Goal: Task Accomplishment & Management: Manage account settings

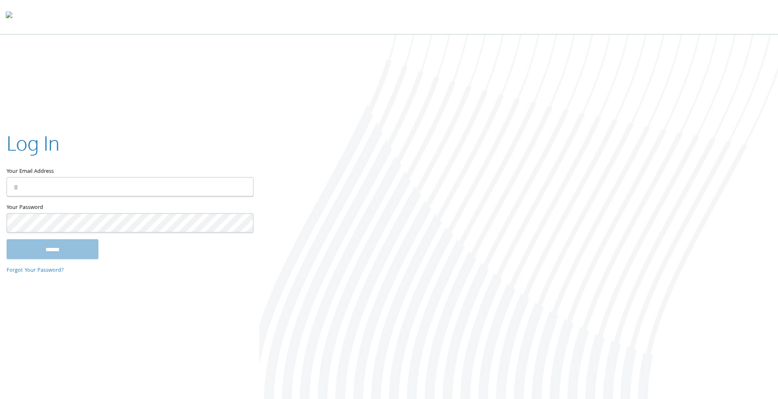
type input "**********"
click at [161, 121] on div "**********" at bounding box center [129, 199] width 259 height 166
type input "**********"
click at [77, 245] on input "******" at bounding box center [53, 249] width 92 height 20
